Goal: Information Seeking & Learning: Learn about a topic

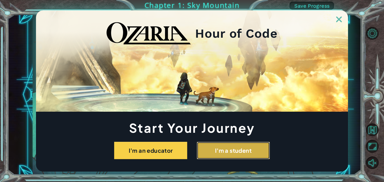
click at [233, 151] on button "I'm a student" at bounding box center [233, 150] width 73 height 17
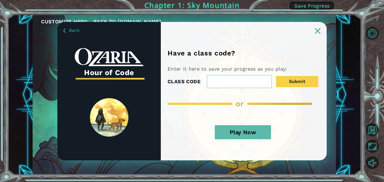
click at [240, 135] on button "Play Now" at bounding box center [243, 132] width 56 height 14
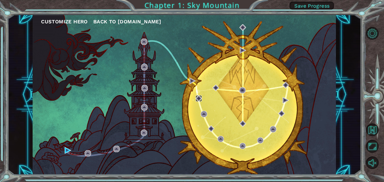
click at [200, 101] on img at bounding box center [198, 98] width 6 height 6
click at [70, 22] on button "Customize Hero" at bounding box center [64, 21] width 47 height 8
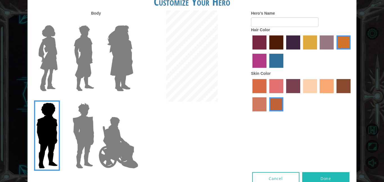
click at [117, 67] on img at bounding box center [120, 58] width 31 height 70
click at [133, 22] on input "Hero Amethyst" at bounding box center [133, 22] width 0 height 0
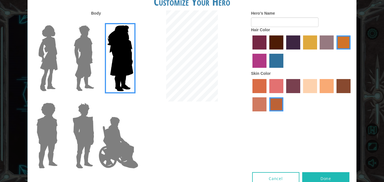
click at [116, 147] on img at bounding box center [118, 142] width 44 height 56
click at [133, 99] on input "Hero Jamie" at bounding box center [133, 99] width 0 height 0
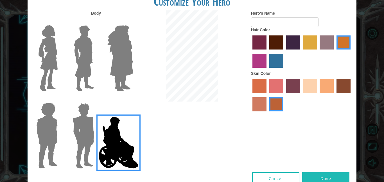
click at [262, 56] on label "medium red violet hair color" at bounding box center [259, 61] width 14 height 14
click at [351, 51] on input "medium red violet hair color" at bounding box center [351, 51] width 0 height 0
click at [51, 63] on img at bounding box center [48, 58] width 24 height 70
click at [60, 22] on input "Hero Connie" at bounding box center [60, 22] width 0 height 0
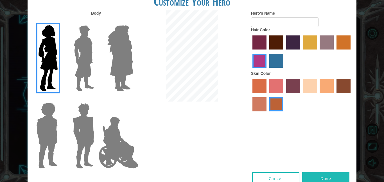
click at [272, 63] on label "lachmara hair color" at bounding box center [276, 61] width 14 height 14
click at [267, 70] on input "lachmara hair color" at bounding box center [267, 70] width 0 height 0
click at [278, 83] on label "froly skin color" at bounding box center [276, 86] width 14 height 14
click at [267, 95] on input "froly skin color" at bounding box center [267, 95] width 0 height 0
click at [257, 83] on label "sorbus skin color" at bounding box center [259, 86] width 14 height 14
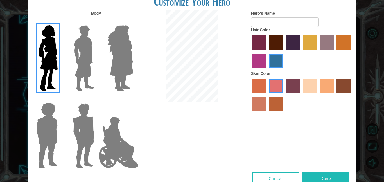
click at [250, 95] on input "sorbus skin color" at bounding box center [250, 95] width 0 height 0
click at [314, 81] on label "sandy beach skin color" at bounding box center [310, 86] width 14 height 14
click at [301, 95] on input "sandy beach skin color" at bounding box center [301, 95] width 0 height 0
click at [339, 44] on label "gold drop hair color" at bounding box center [343, 42] width 14 height 14
click at [334, 51] on input "gold drop hair color" at bounding box center [334, 51] width 0 height 0
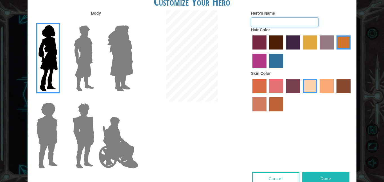
click at [266, 24] on input "Hero's Name" at bounding box center [284, 22] width 67 height 10
type input "[PERSON_NAME]"
click at [310, 175] on button "Done" at bounding box center [325, 178] width 47 height 13
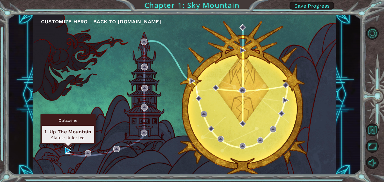
click at [66, 149] on img at bounding box center [68, 150] width 6 height 6
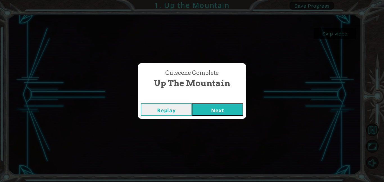
click at [223, 105] on button "Next" at bounding box center [217, 109] width 51 height 13
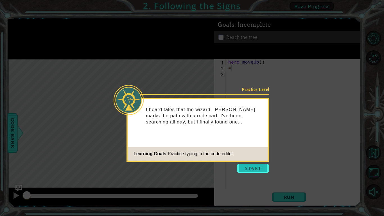
click at [252, 166] on button "Start" at bounding box center [253, 167] width 32 height 9
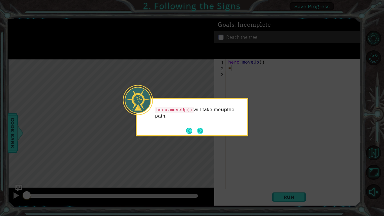
click at [199, 131] on button "Next" at bounding box center [200, 130] width 6 height 6
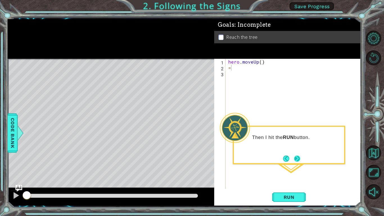
click at [298, 158] on button "Next" at bounding box center [297, 158] width 6 height 6
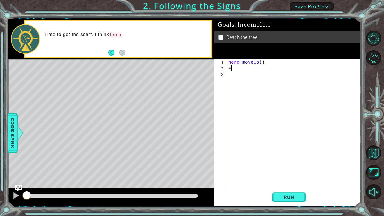
click at [115, 115] on div "Level Map" at bounding box center [137, 141] width 259 height 165
click at [293, 181] on button "Run" at bounding box center [289, 197] width 34 height 15
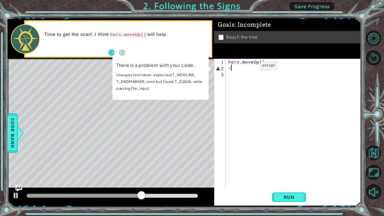
click at [250, 67] on div "hero . moveUp ( ) =" at bounding box center [294, 130] width 135 height 142
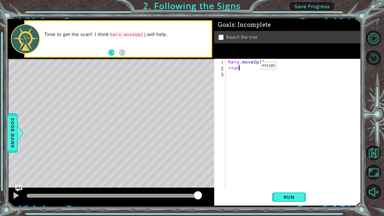
scroll to position [0, 0]
type textarea "=run"
click at [296, 181] on span "Run" at bounding box center [289, 197] width 22 height 6
